Goal: Communication & Community: Answer question/provide support

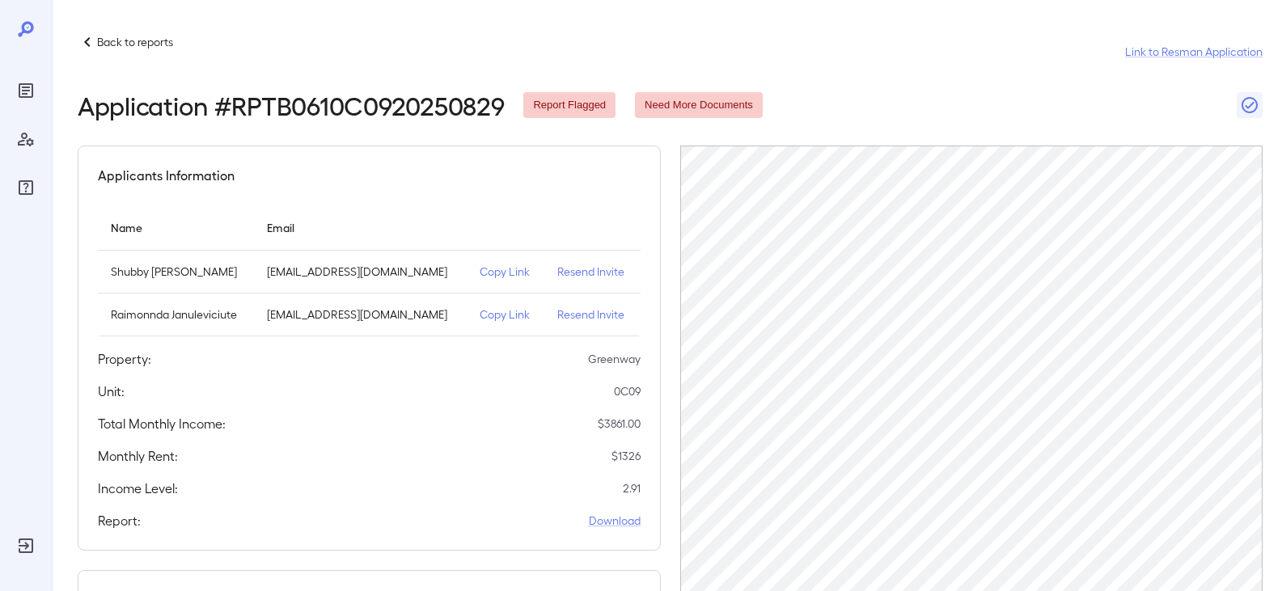
click at [143, 36] on p "Back to reports" at bounding box center [135, 42] width 76 height 16
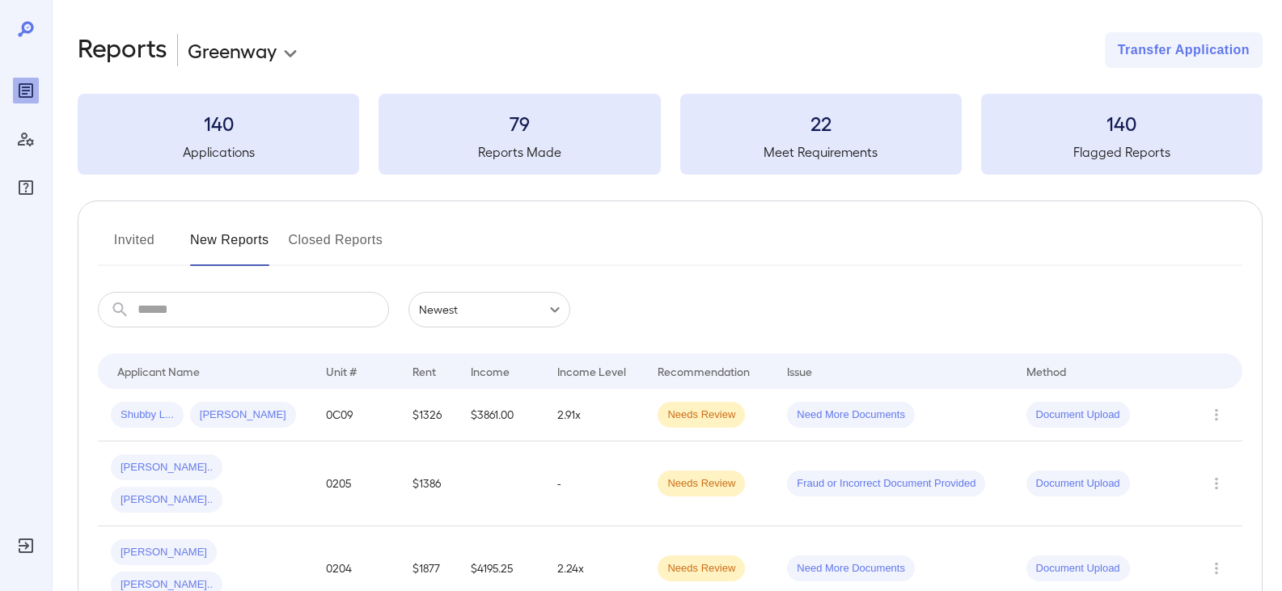
click at [141, 255] on button "Invited" at bounding box center [134, 246] width 73 height 39
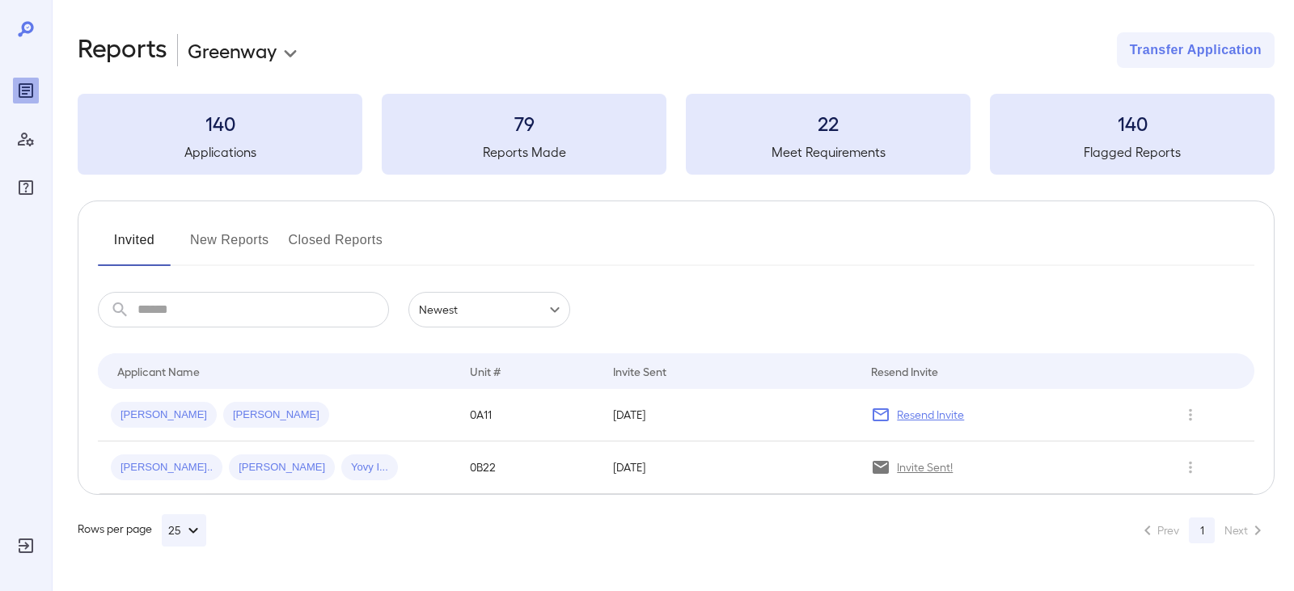
click at [321, 426] on div "Sonia L... Blanca Y..." at bounding box center [277, 415] width 333 height 26
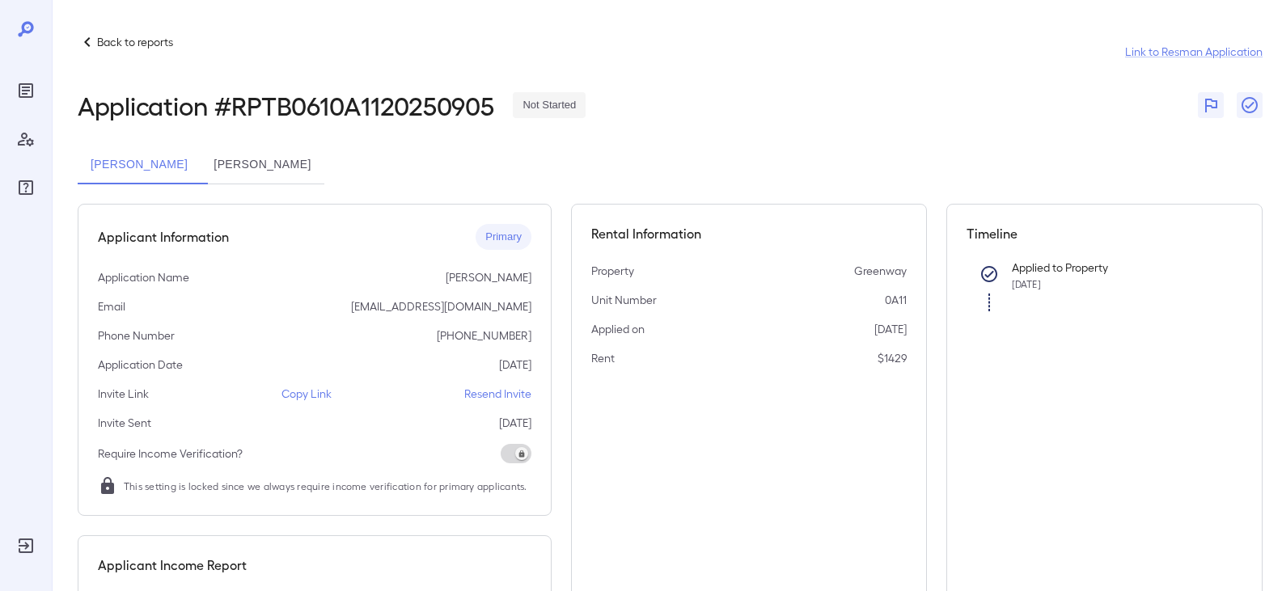
click at [322, 163] on button "Blanca Yanira Zunun" at bounding box center [262, 165] width 123 height 39
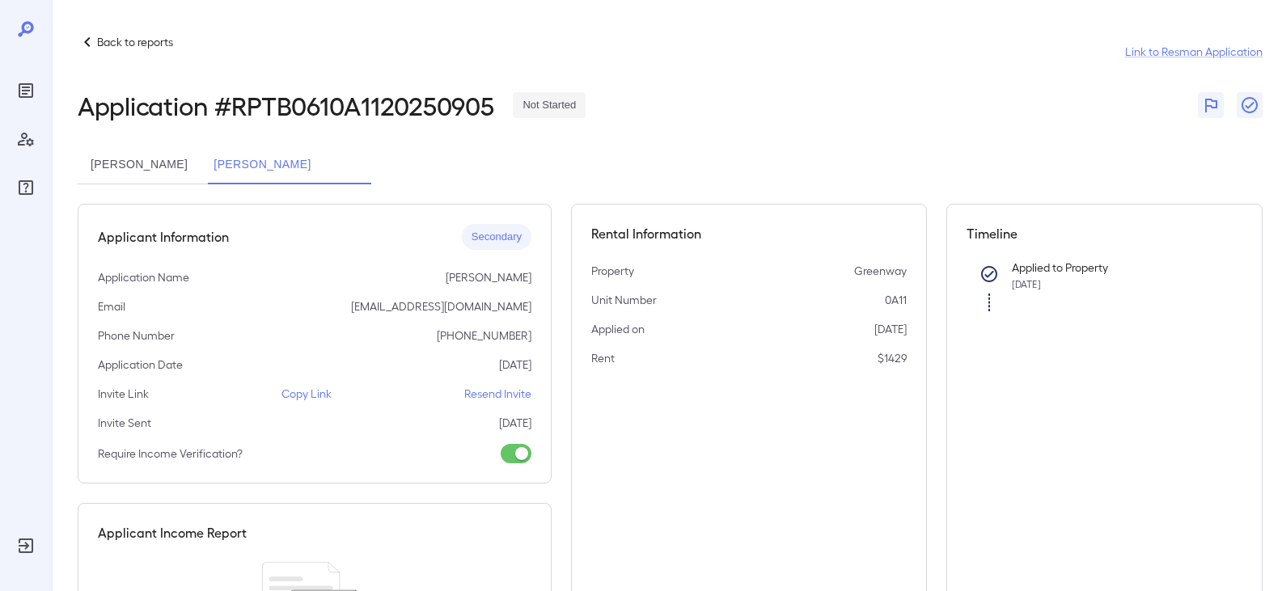
click at [310, 402] on div "Applicant Information Secondary Application Name Blanca Yanira Zunun Email blan…" at bounding box center [315, 344] width 474 height 280
click at [314, 393] on p "Copy Link" at bounding box center [307, 394] width 50 height 16
click at [153, 172] on button "Sonia L Vazquez" at bounding box center [139, 165] width 123 height 39
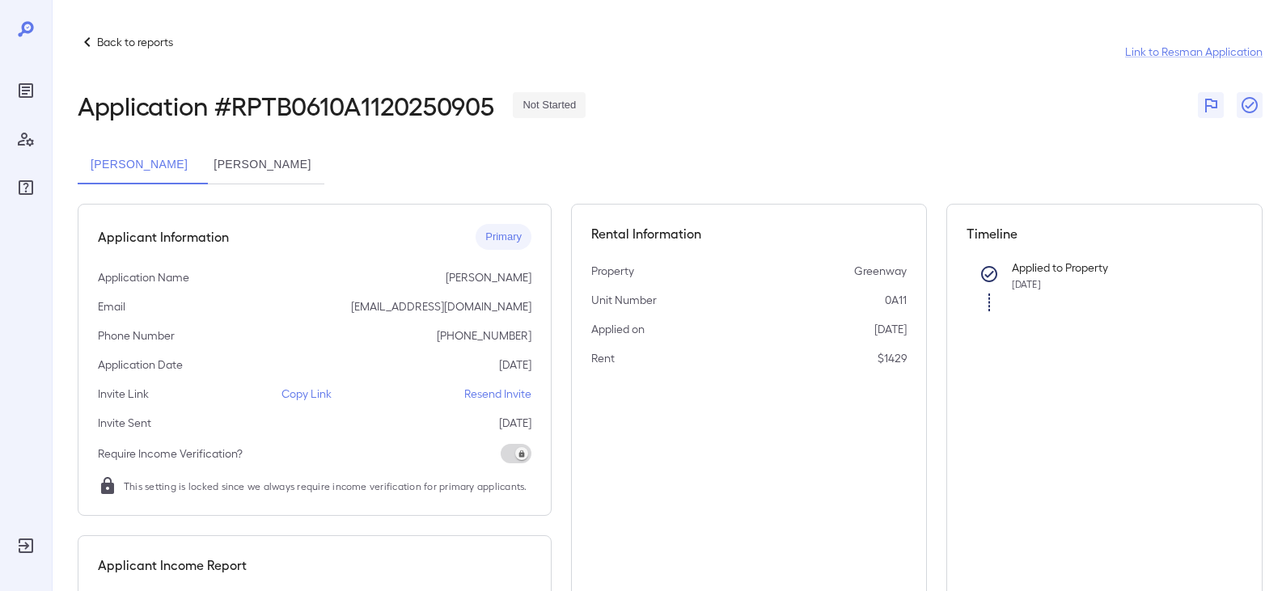
click at [310, 396] on p "Copy Link" at bounding box center [307, 394] width 50 height 16
